Goal: Navigation & Orientation: Find specific page/section

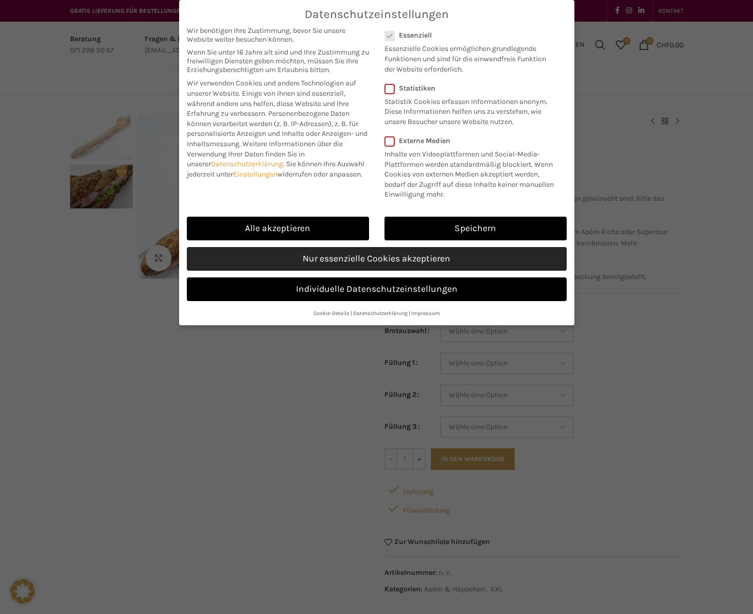
click at [313, 260] on link "Nur essenzielle Cookies akzeptieren" at bounding box center [377, 259] width 380 height 24
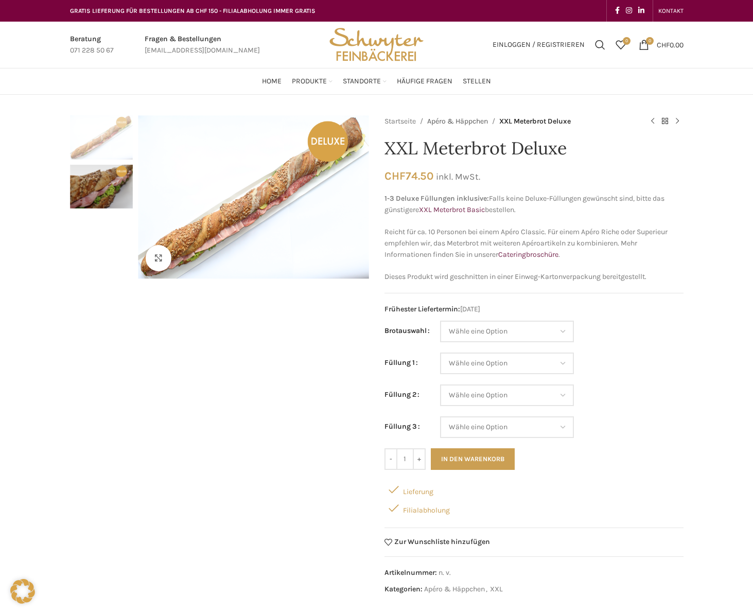
click at [458, 119] on link "Apéro & Häppchen" at bounding box center [457, 121] width 61 height 11
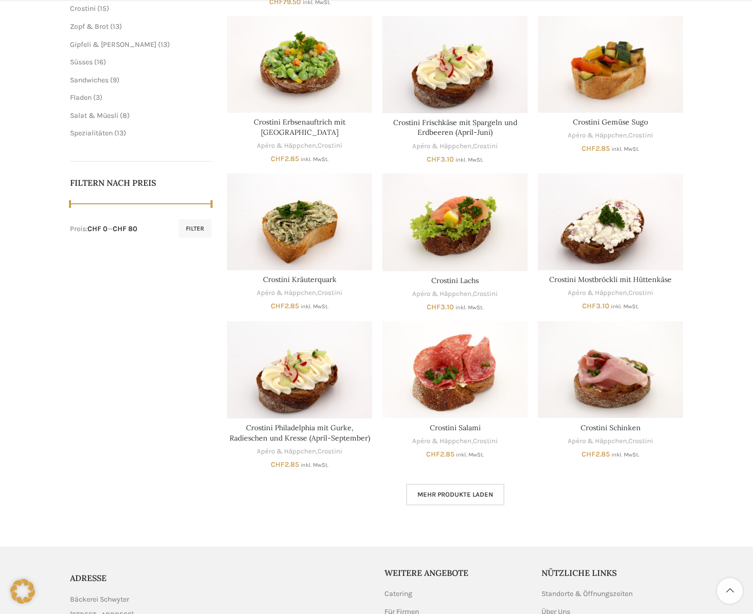
scroll to position [356, 0]
click at [447, 490] on span "Mehr Produkte laden" at bounding box center [455, 494] width 76 height 8
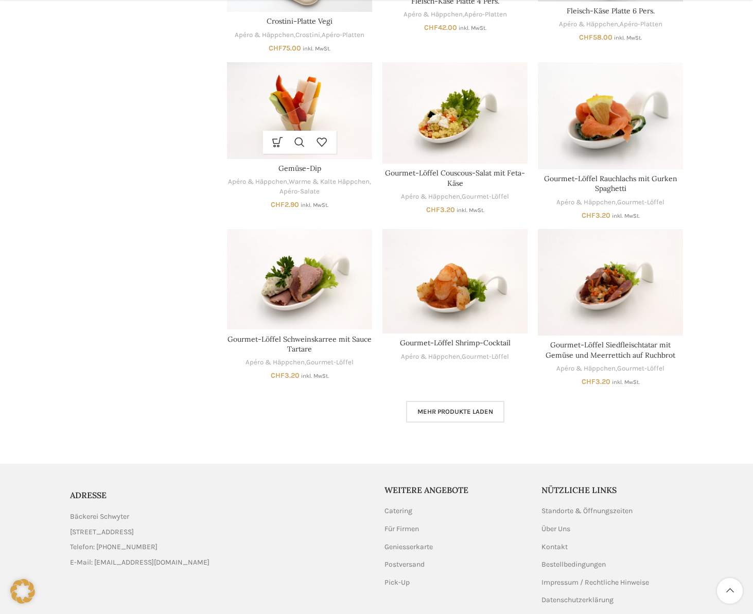
scroll to position [1113, 0]
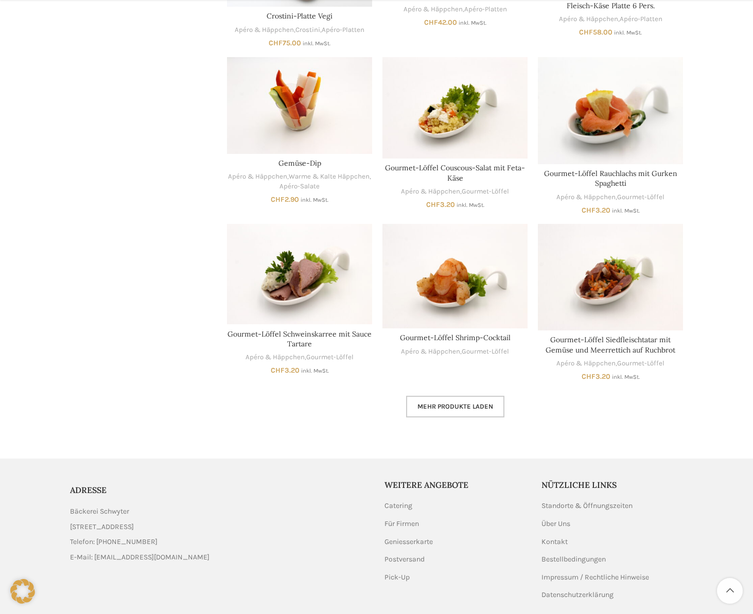
click at [447, 396] on link "Mehr Produkte laden" at bounding box center [455, 407] width 98 height 22
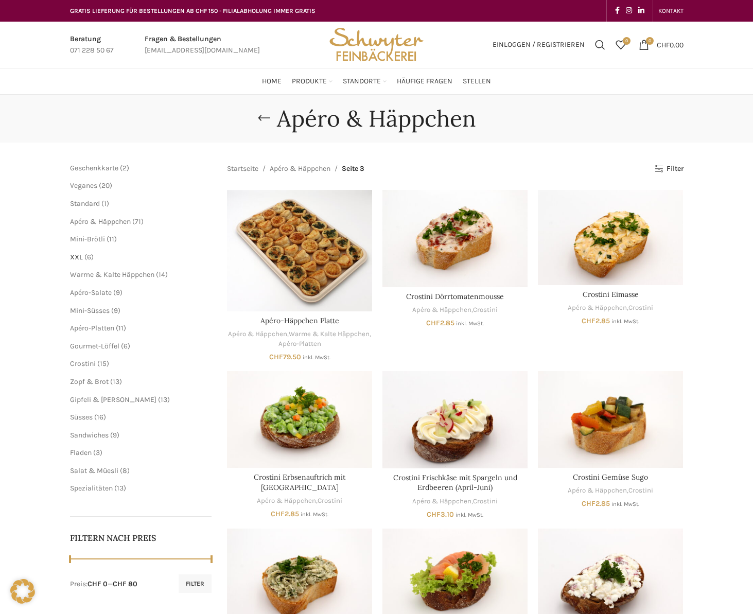
click at [77, 255] on span "XXL" at bounding box center [76, 257] width 13 height 9
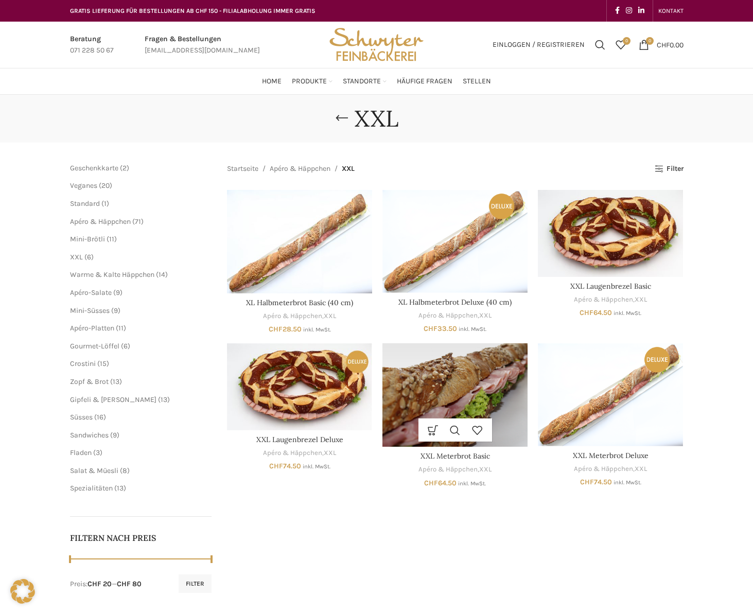
click at [487, 373] on img "XXL Meterbrot Basic" at bounding box center [454, 394] width 145 height 103
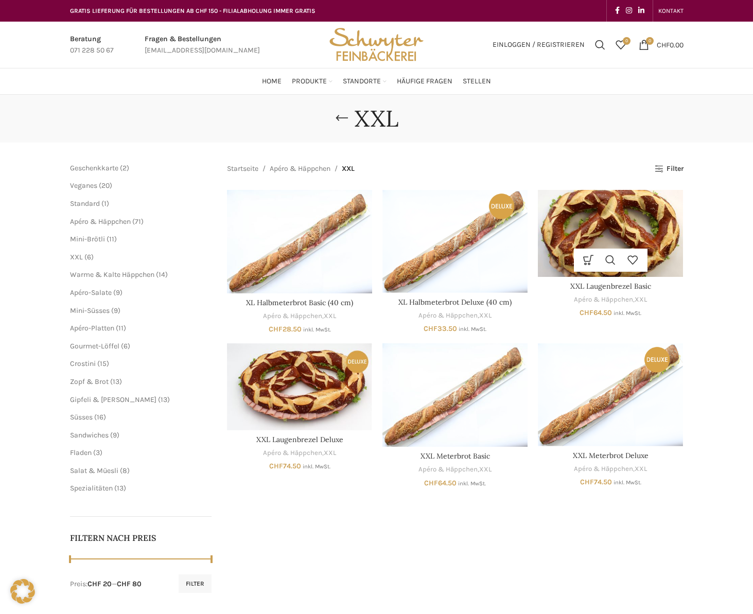
click at [598, 233] on img "XXL Laugenbrezel Basic" at bounding box center [610, 233] width 145 height 87
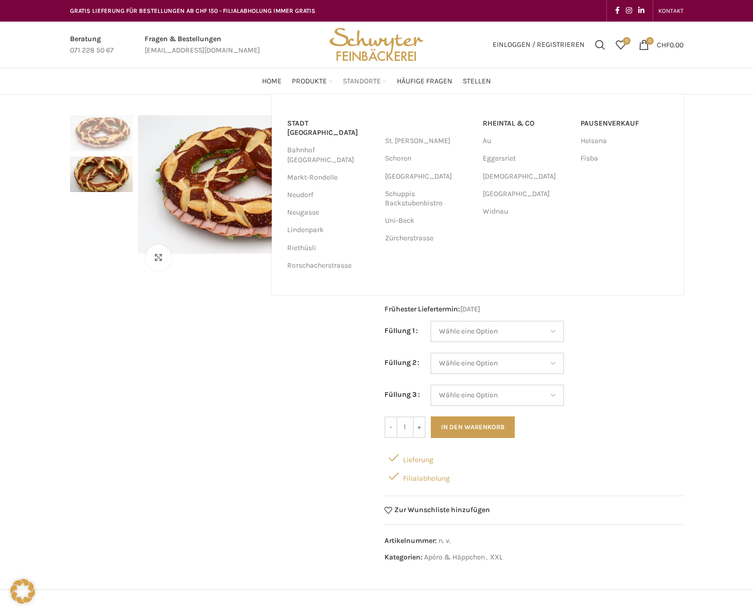
click at [378, 79] on span "Standorte" at bounding box center [362, 82] width 38 height 10
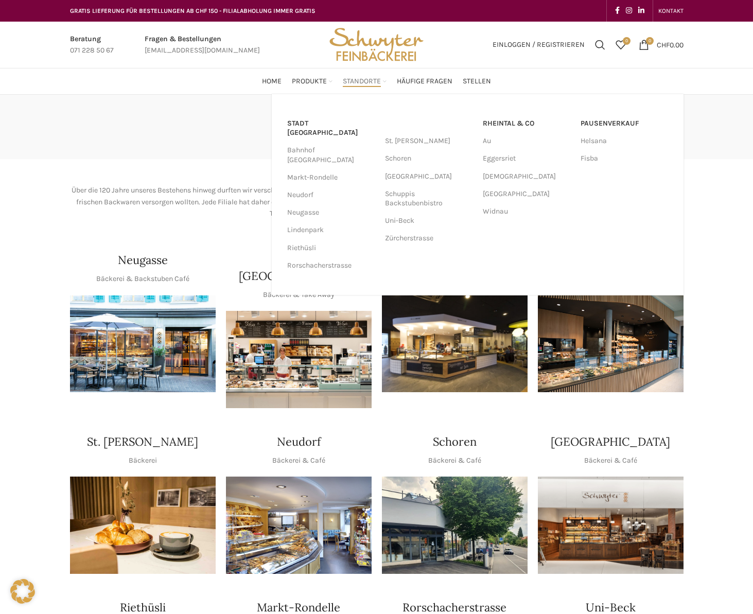
click at [369, 82] on span "Standorte" at bounding box center [362, 82] width 38 height 10
